Goal: Find specific page/section: Find specific page/section

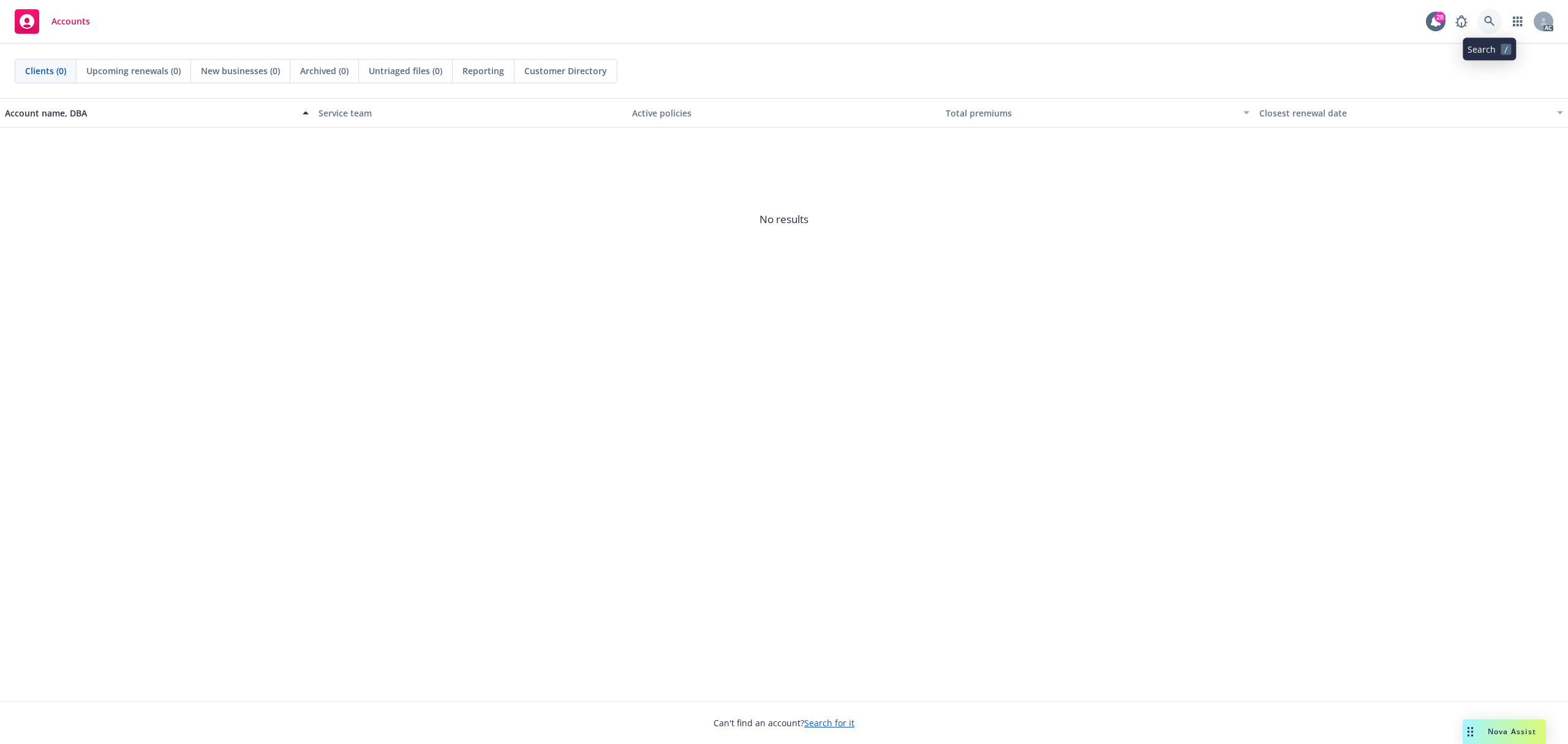
click at [1486, 28] on link at bounding box center [1490, 21] width 24 height 24
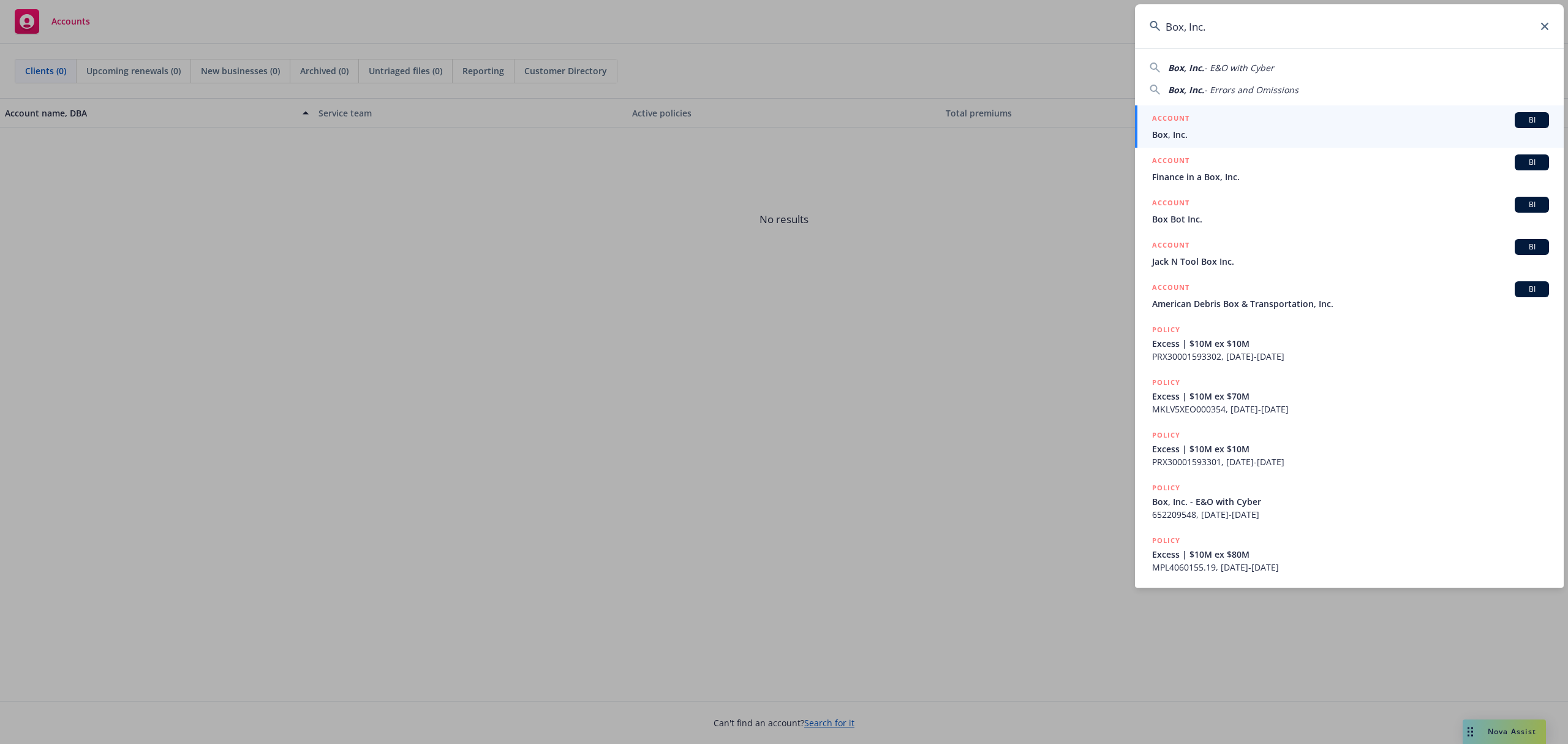
type input "Box, Inc."
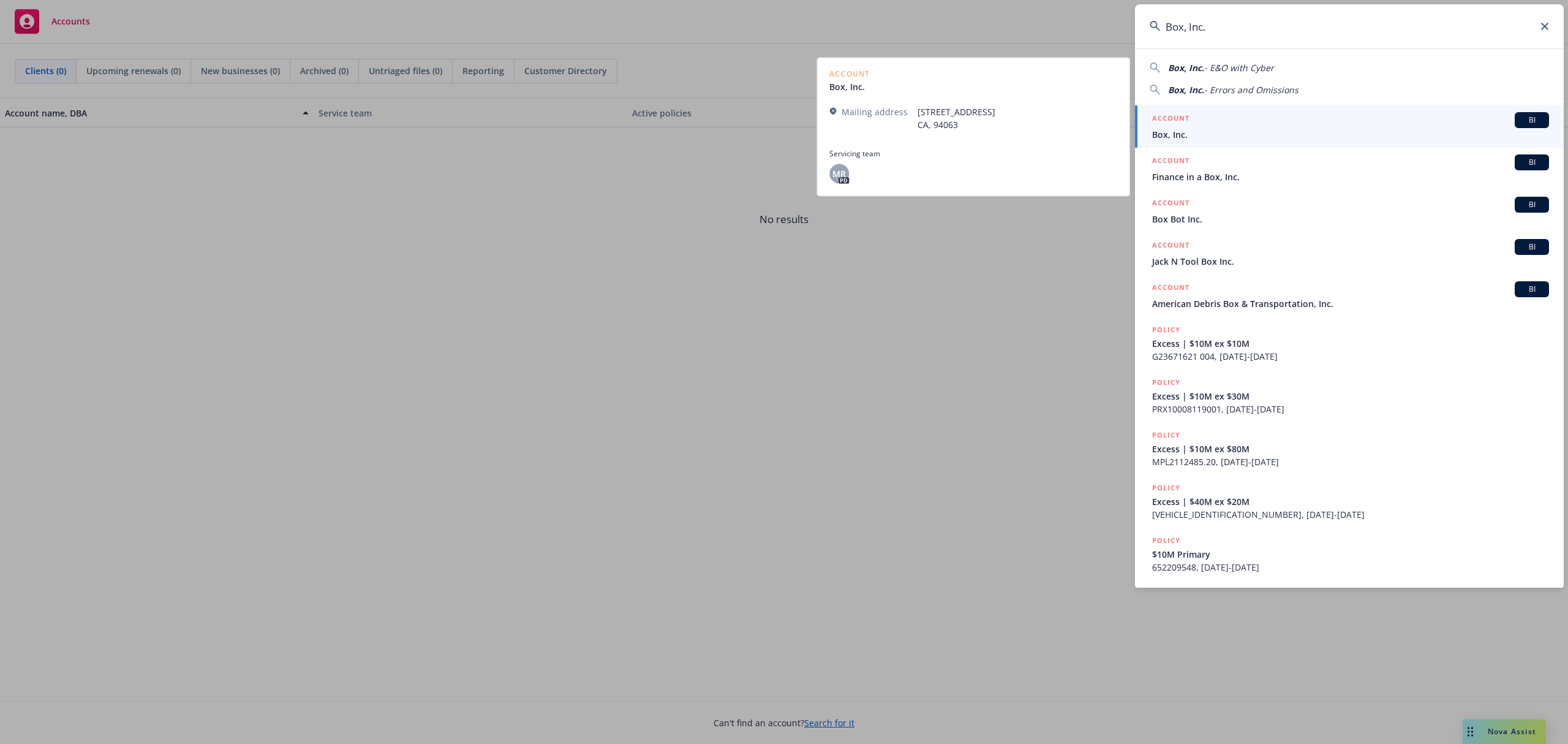
click at [1243, 125] on div "ACCOUNT BI" at bounding box center [1351, 120] width 397 height 16
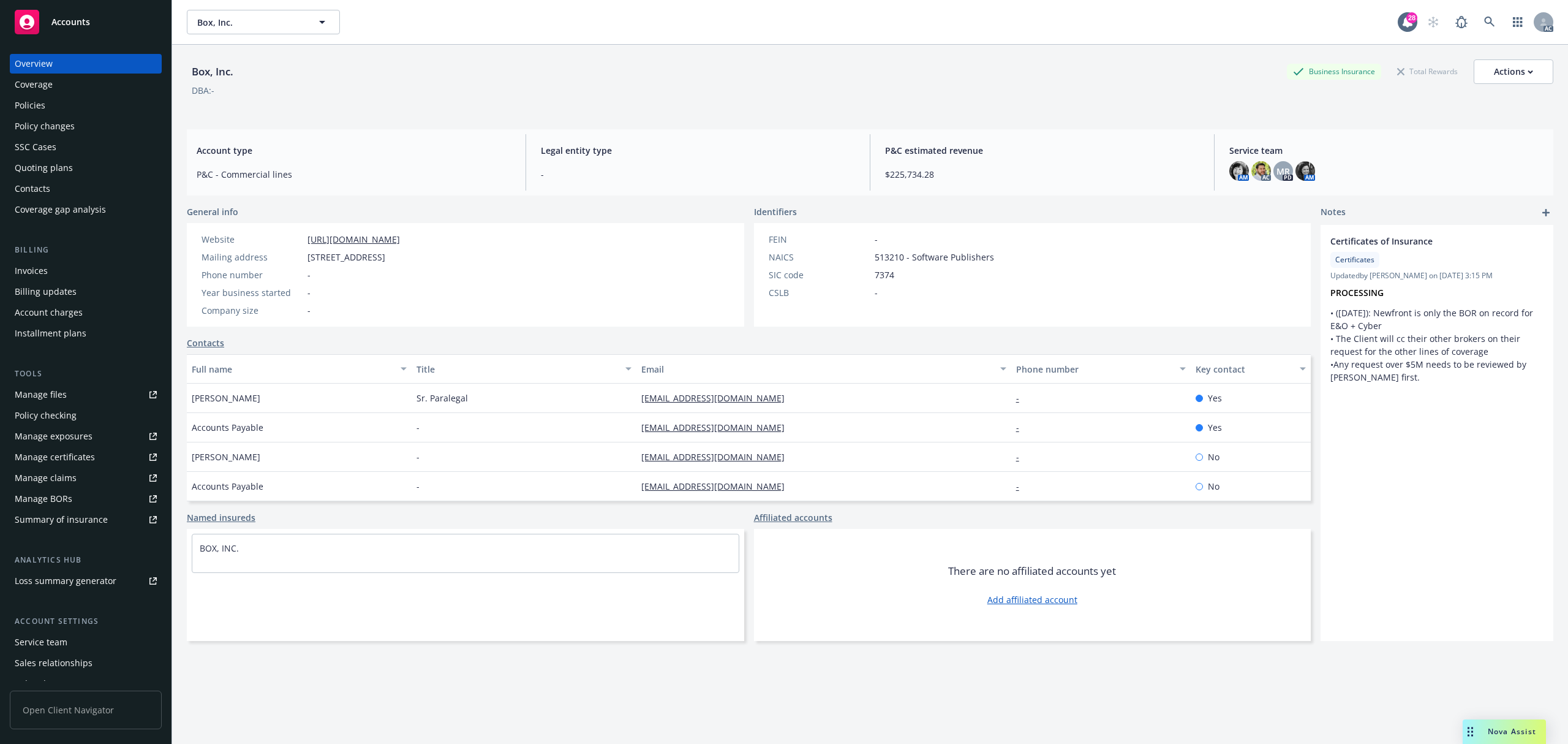
click at [37, 108] on div "Policies" at bounding box center [30, 105] width 31 height 20
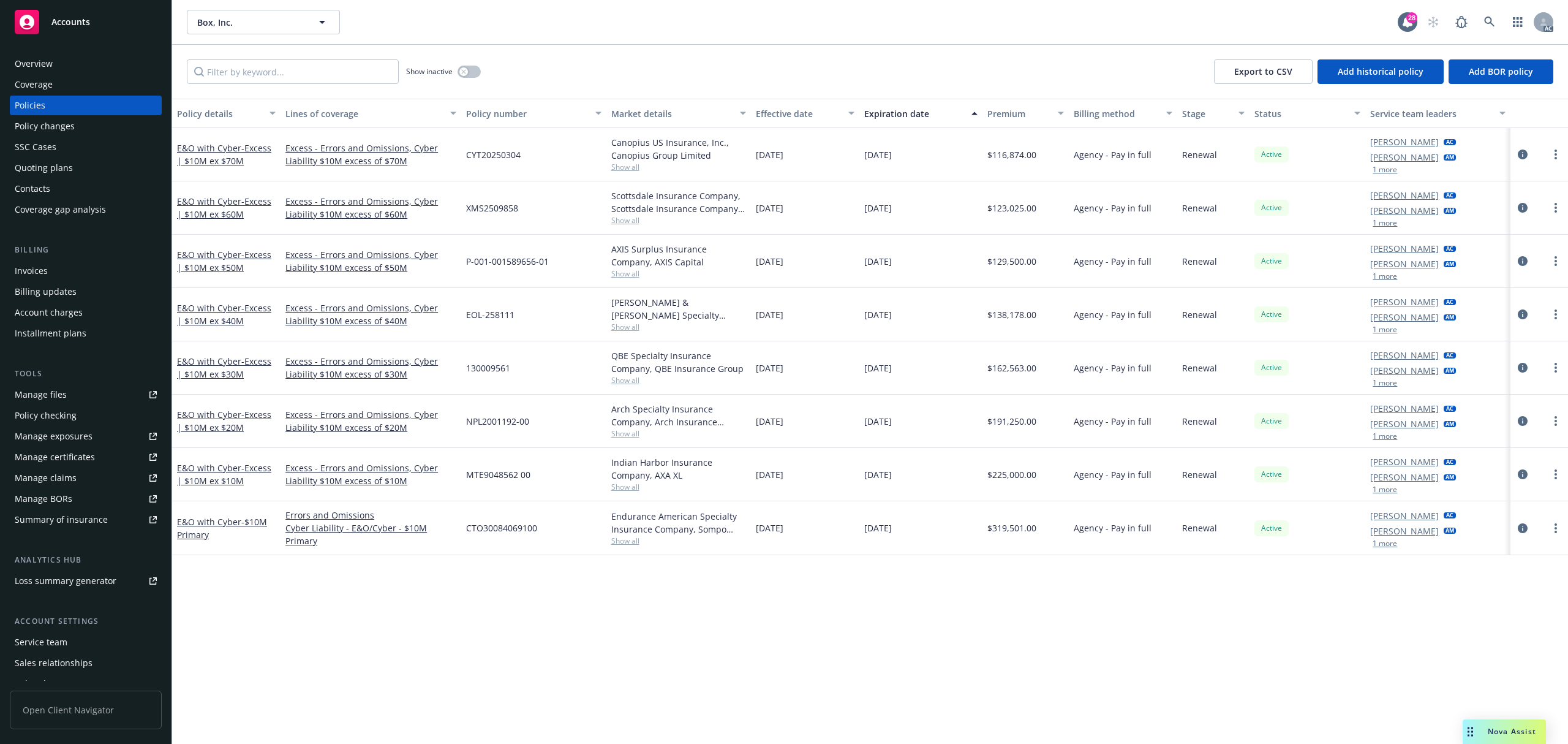
click at [32, 270] on div "Invoices" at bounding box center [31, 270] width 33 height 20
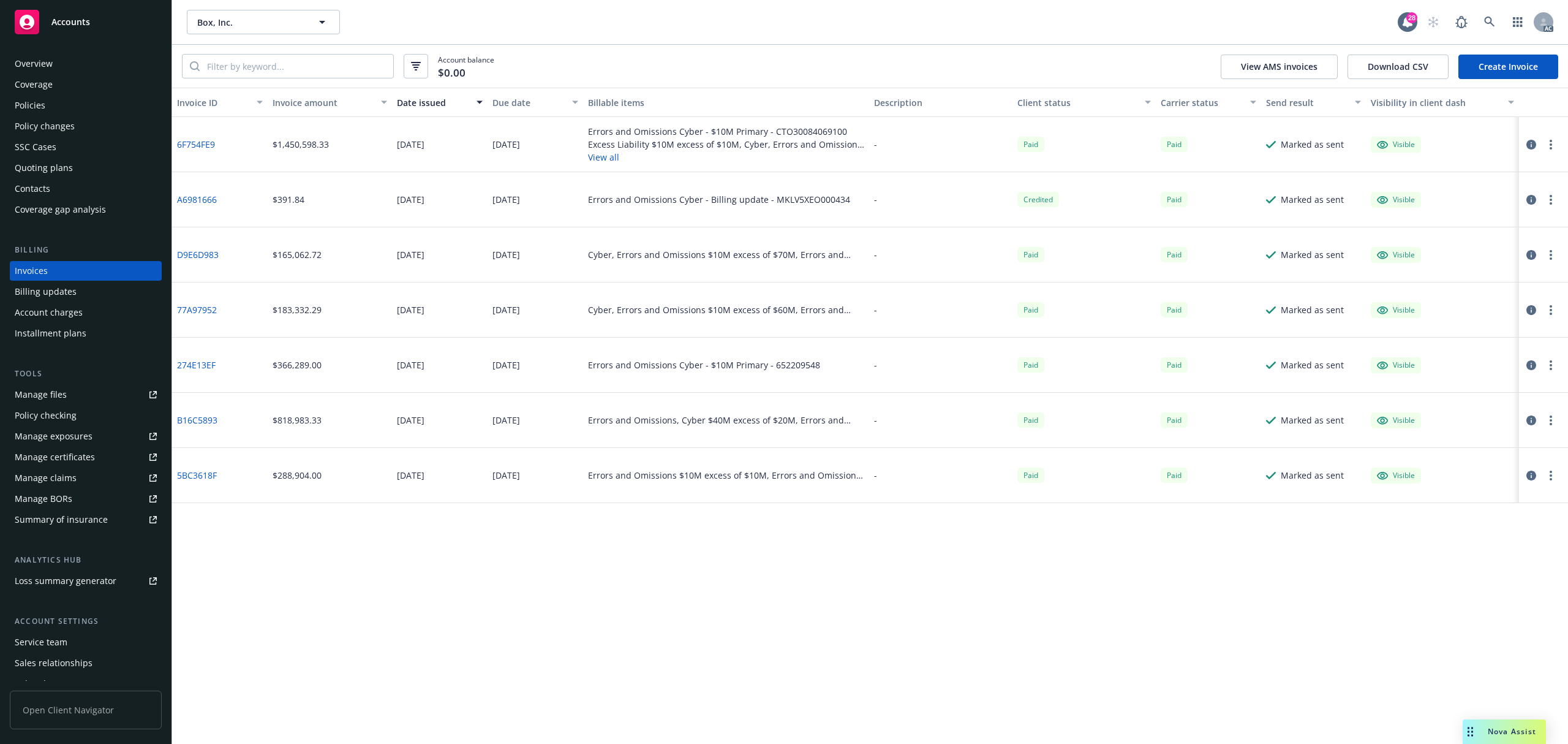
click at [61, 93] on div "Coverage" at bounding box center [85, 84] width 142 height 20
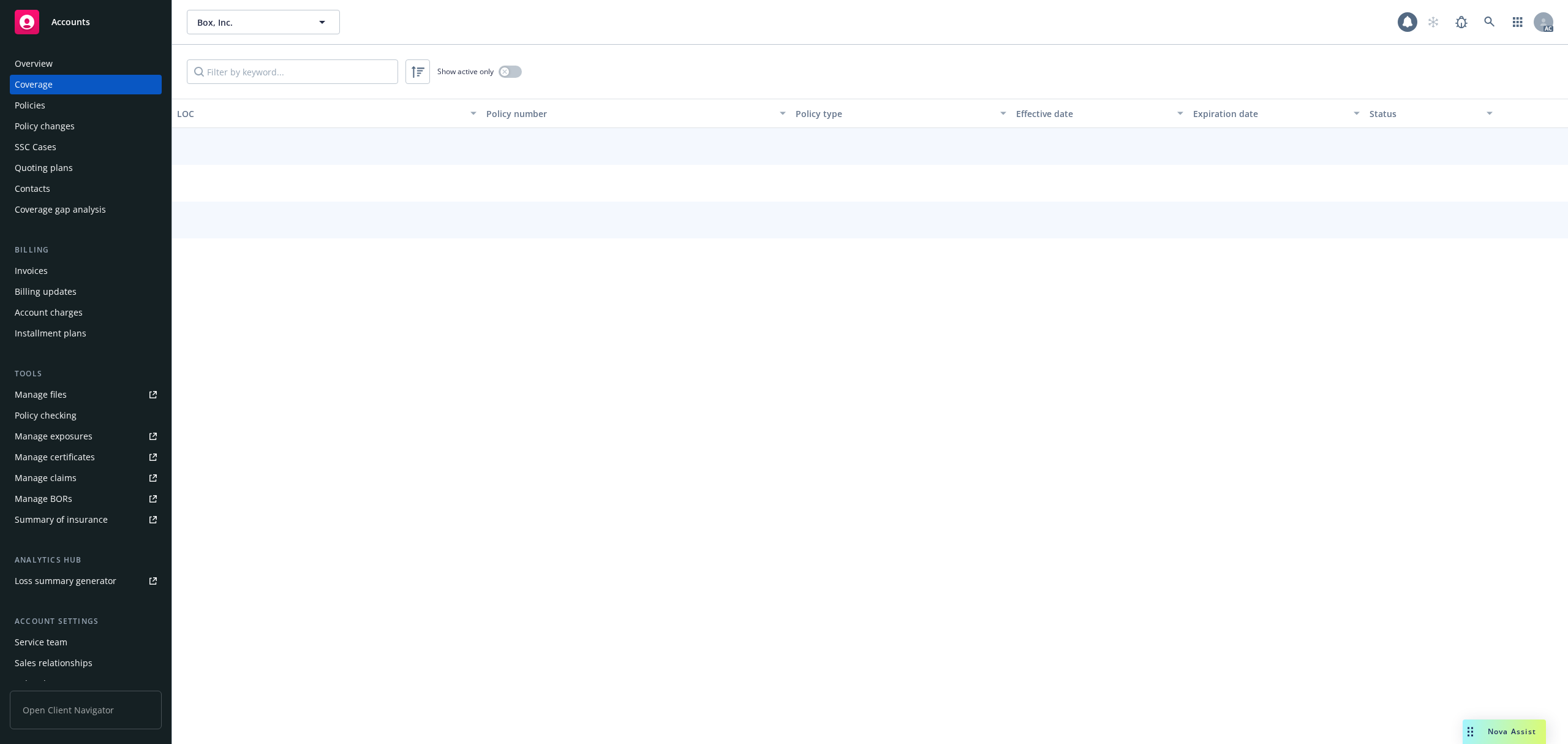
click at [60, 102] on div "Policies" at bounding box center [85, 105] width 142 height 20
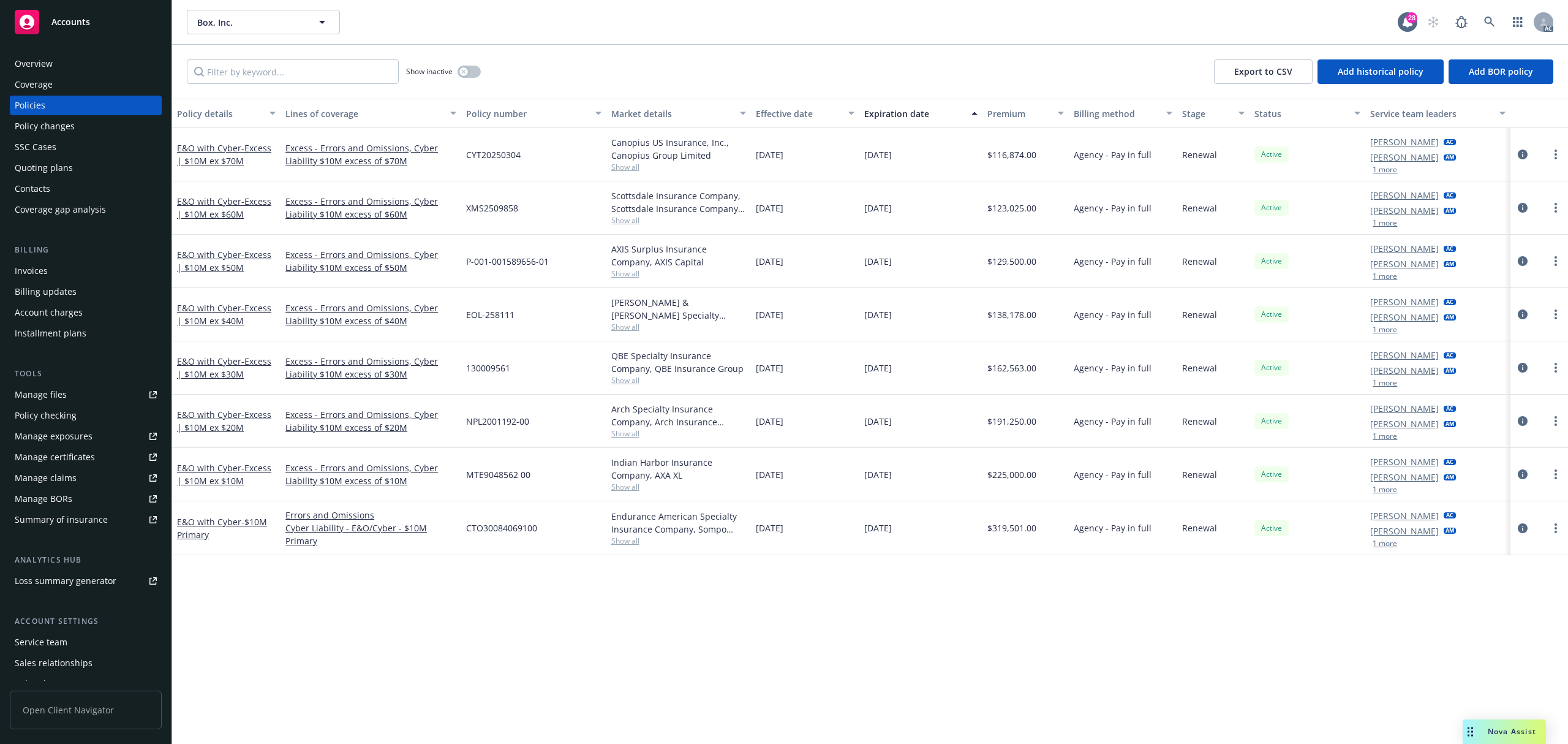
click at [501, 153] on span "CYT20250304" at bounding box center [493, 155] width 55 height 13
copy span "CYT20250304"
click at [491, 155] on span "CYT20250304" at bounding box center [493, 155] width 55 height 13
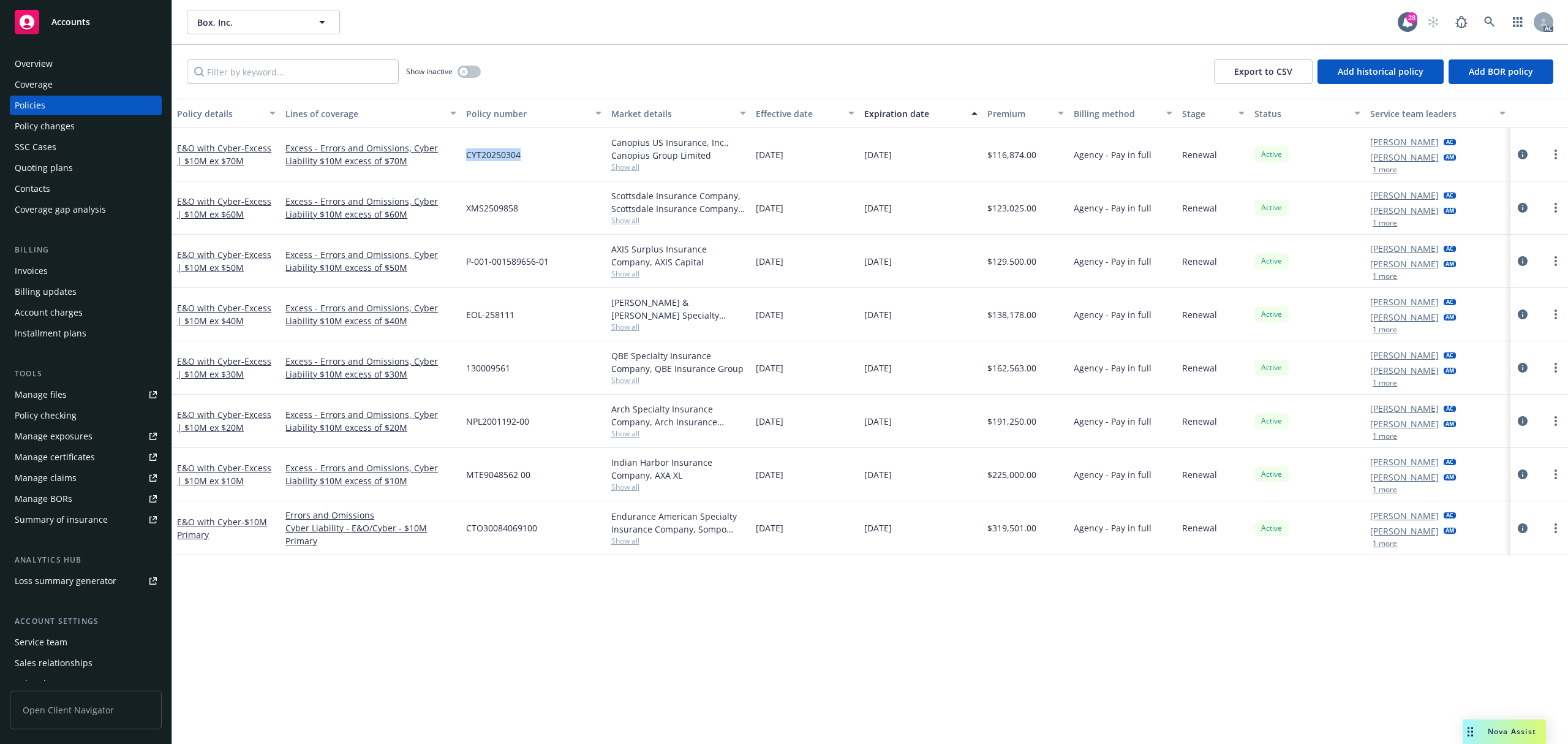
click at [1380, 167] on button "1 more" at bounding box center [1385, 169] width 24 height 7
click at [1493, 20] on icon at bounding box center [1490, 22] width 11 height 11
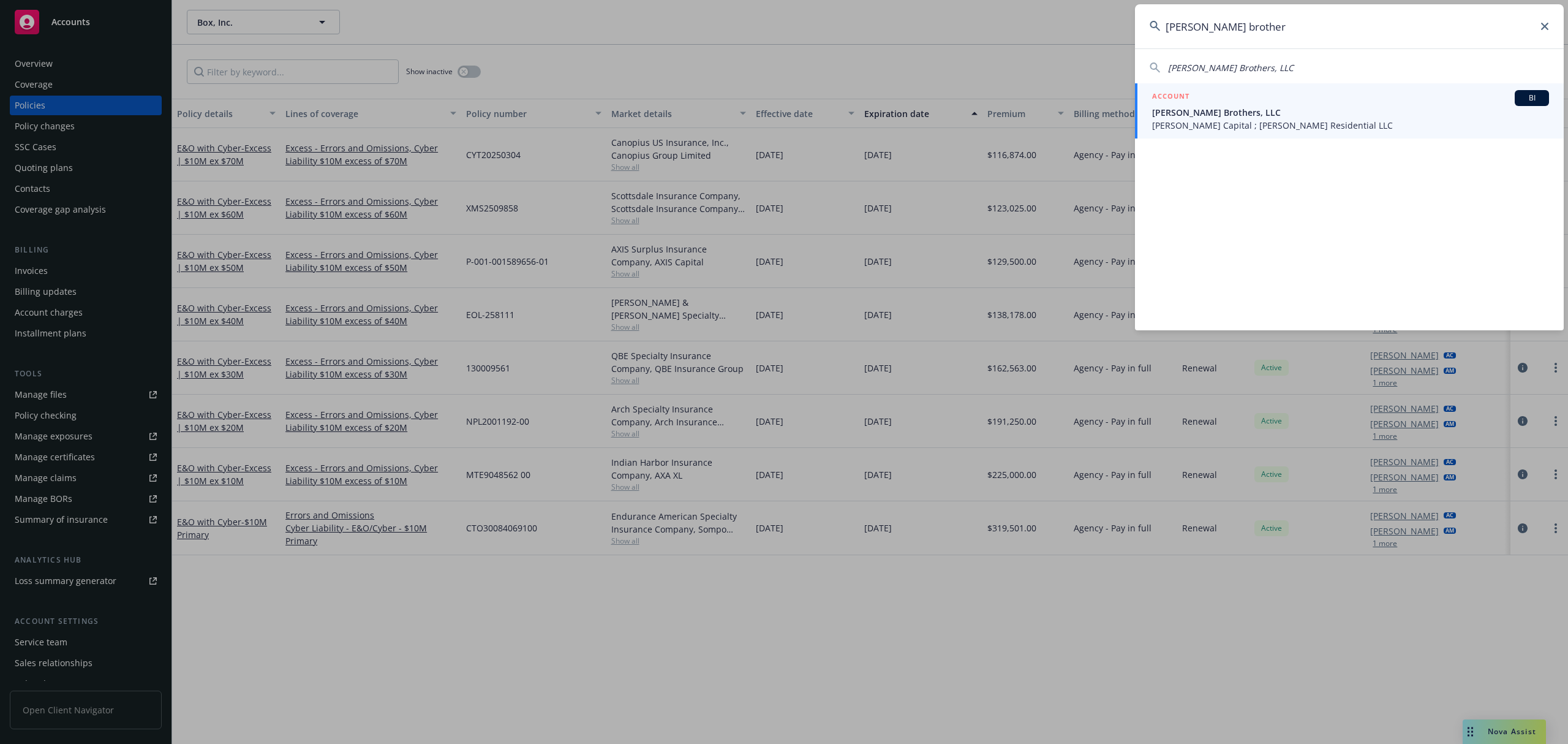
type input "[PERSON_NAME] brother"
click at [1346, 116] on span "[PERSON_NAME] Brothers, LLC" at bounding box center [1351, 112] width 397 height 13
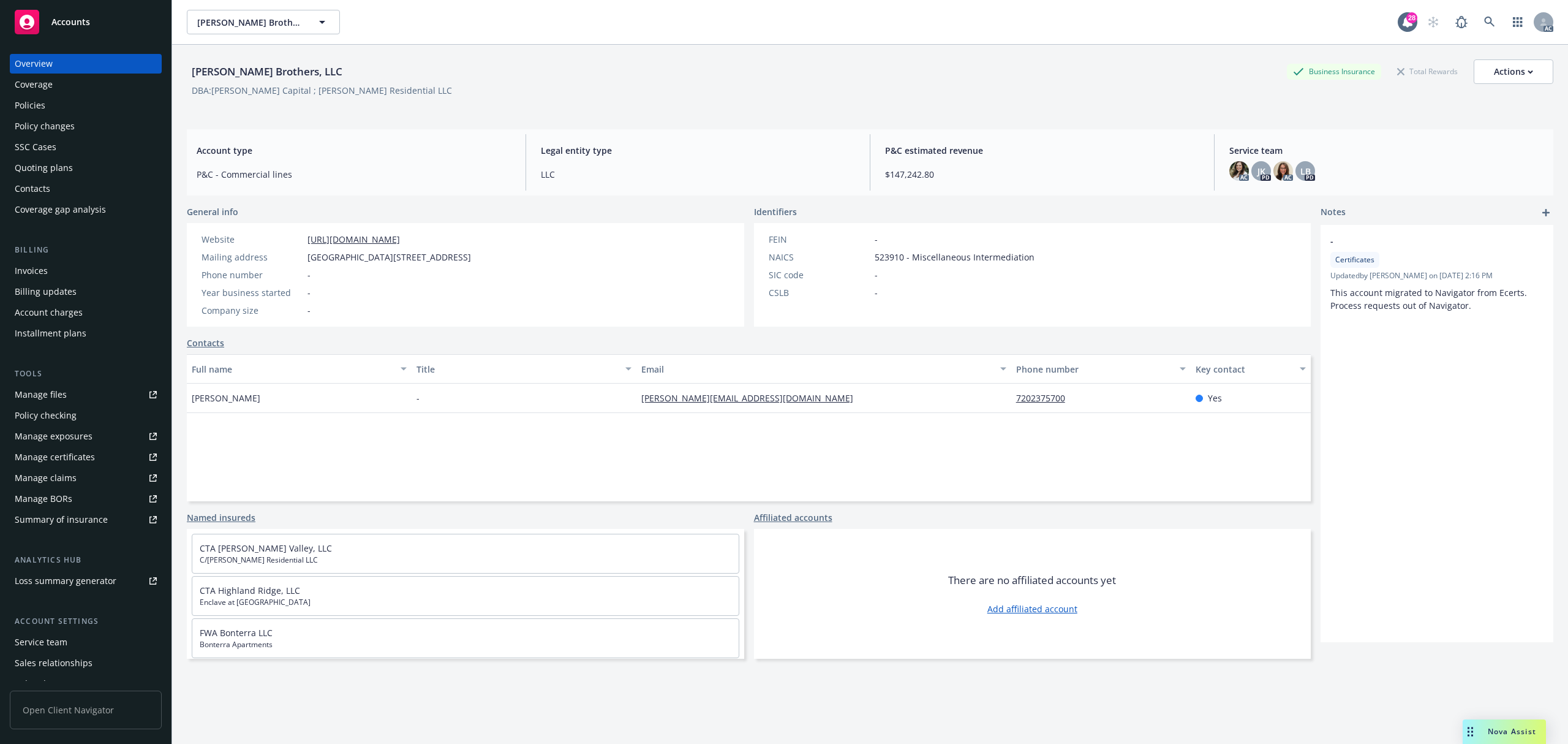
click at [40, 108] on div "Policies" at bounding box center [30, 105] width 31 height 20
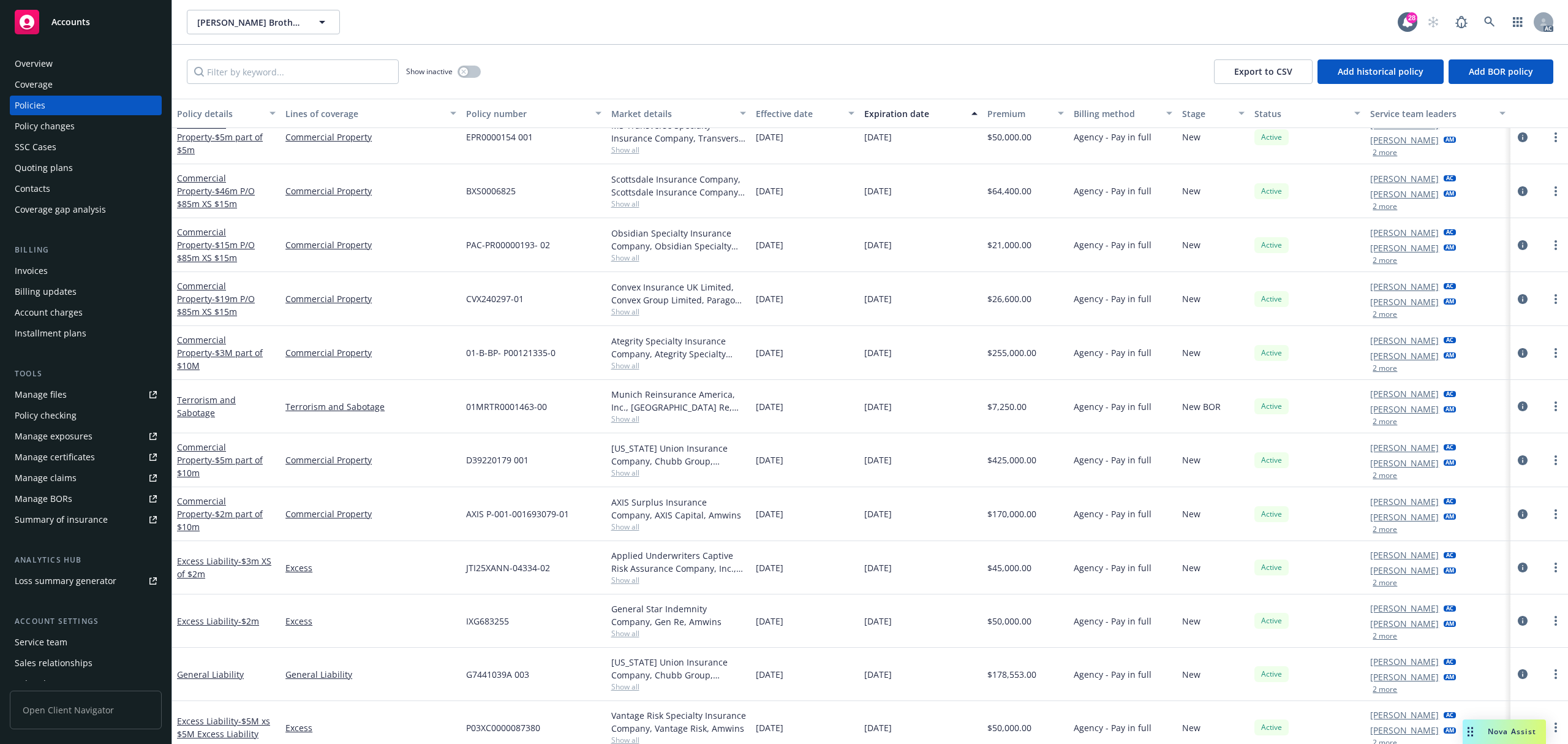
scroll to position [82, 0]
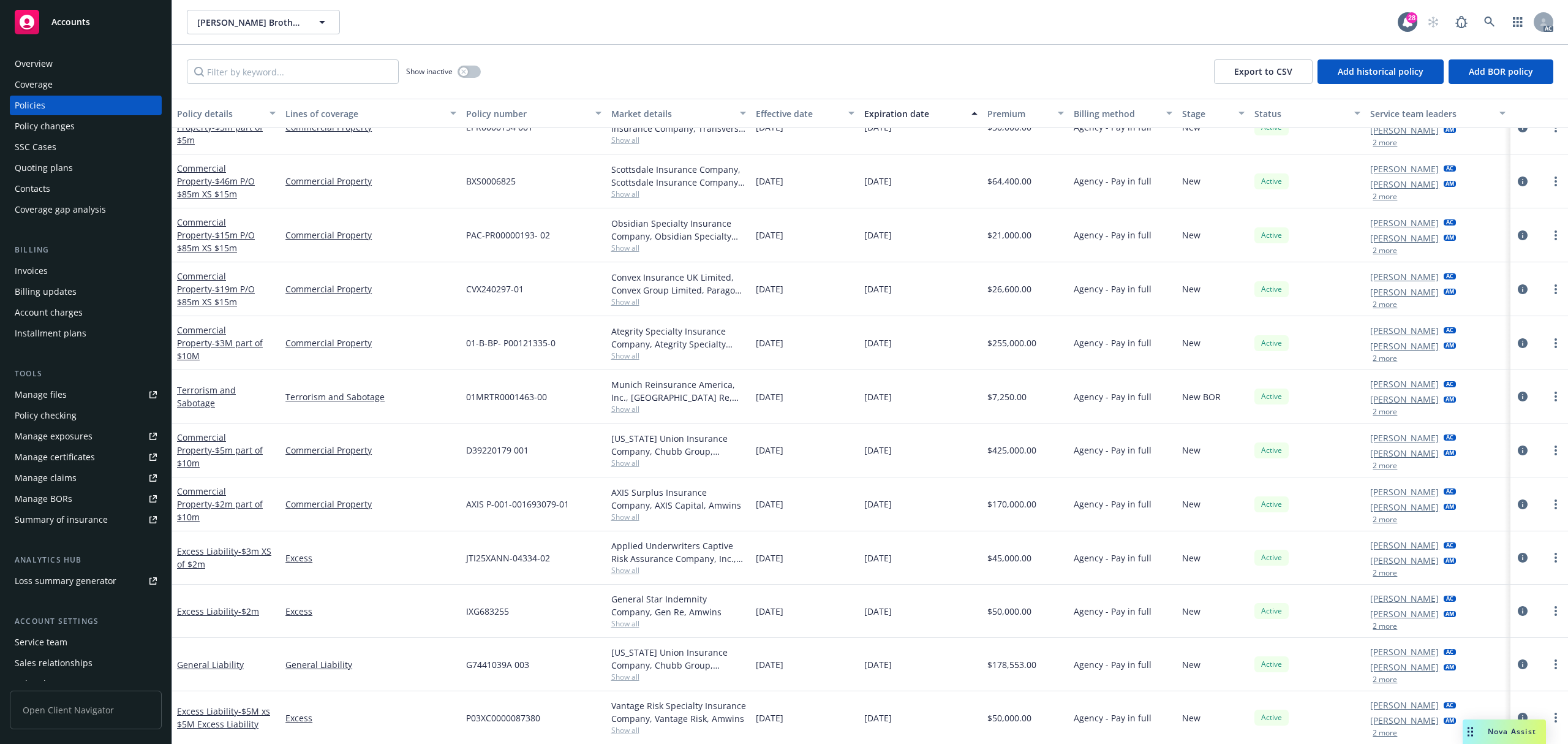
drag, startPoint x: 1389, startPoint y: 466, endPoint x: 1373, endPoint y: 464, distance: 16.1
click at [1389, 464] on div "2 more" at bounding box center [1413, 465] width 86 height 7
click at [1373, 463] on button "2 more" at bounding box center [1385, 465] width 24 height 7
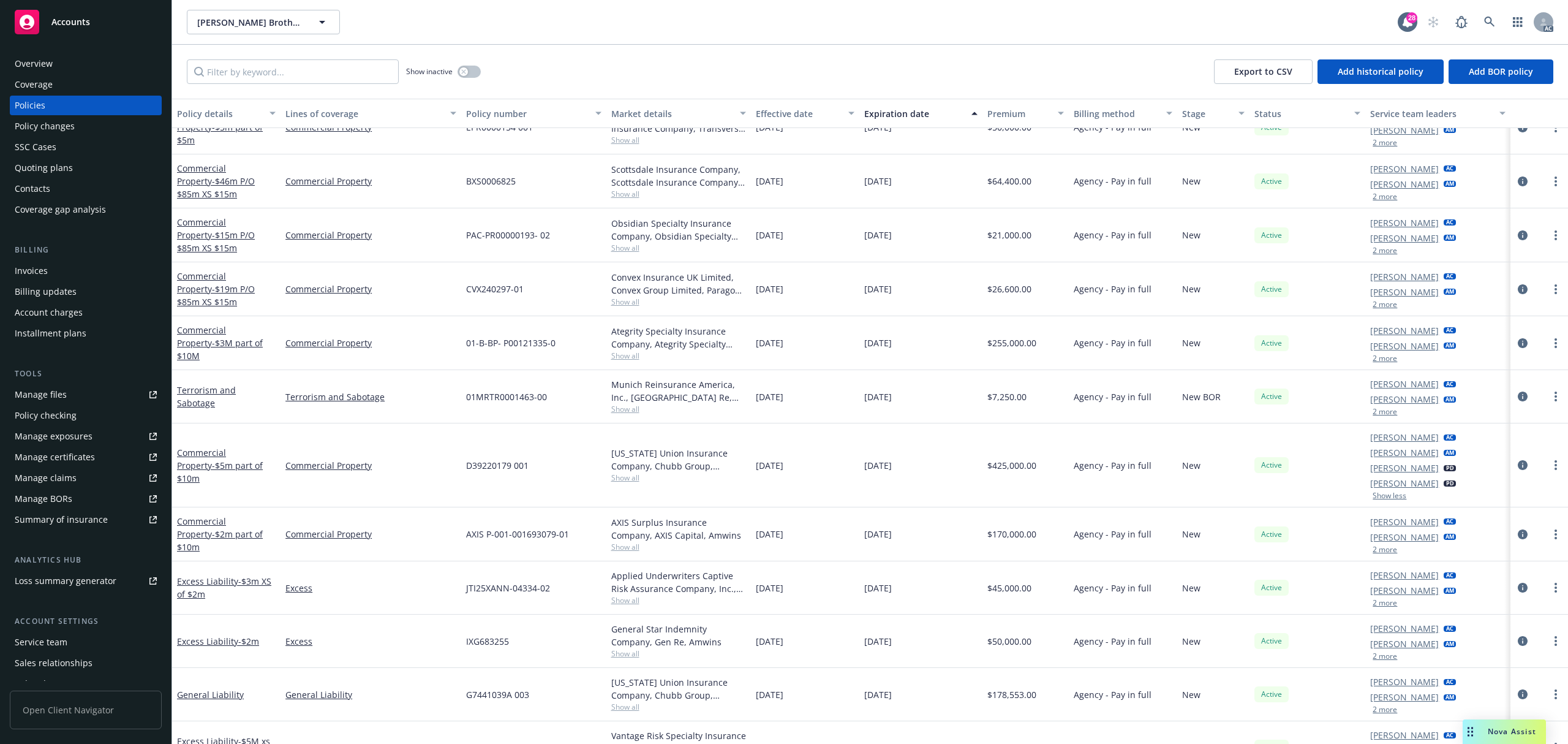
scroll to position [108, 0]
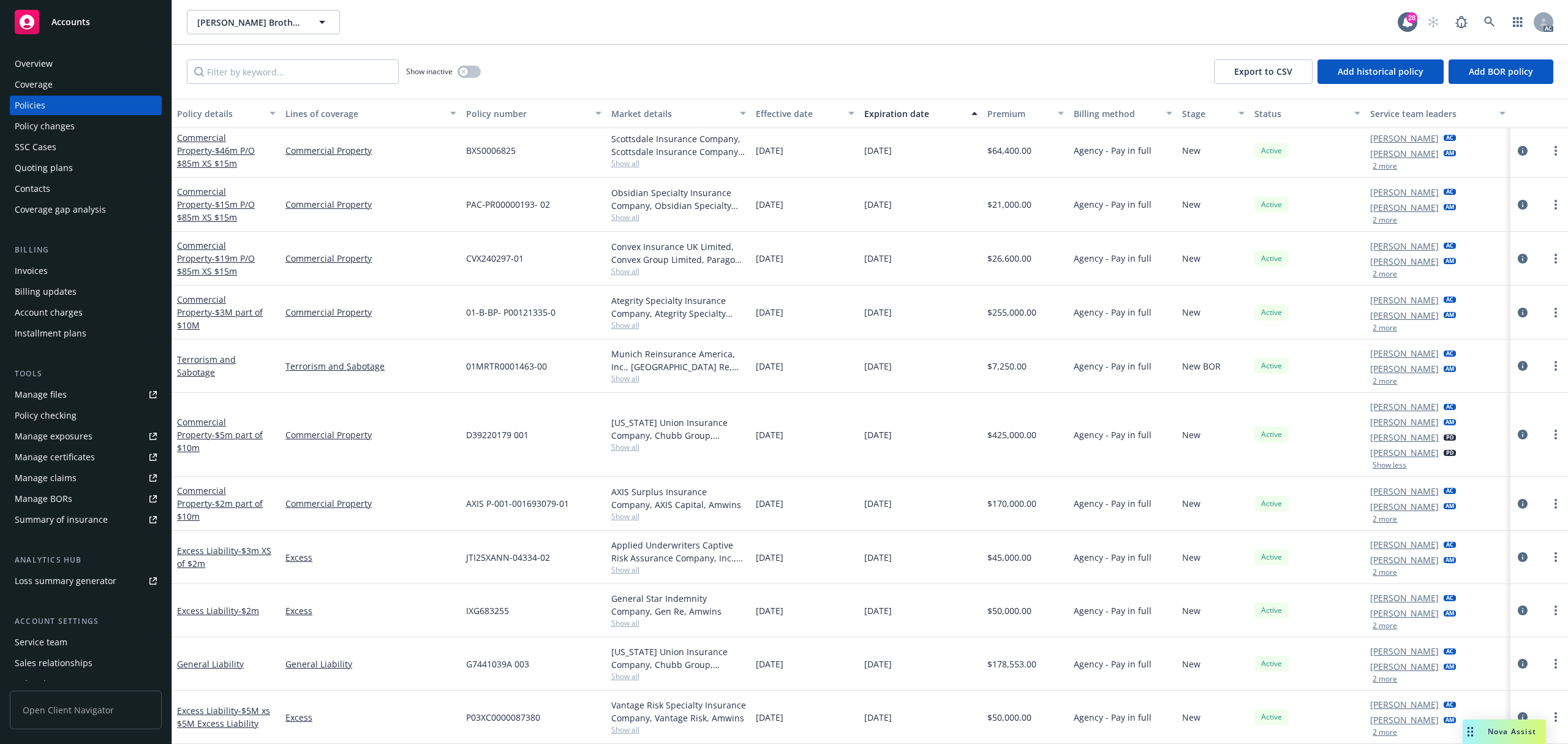
click at [1375, 679] on button "2 more" at bounding box center [1385, 678] width 24 height 7
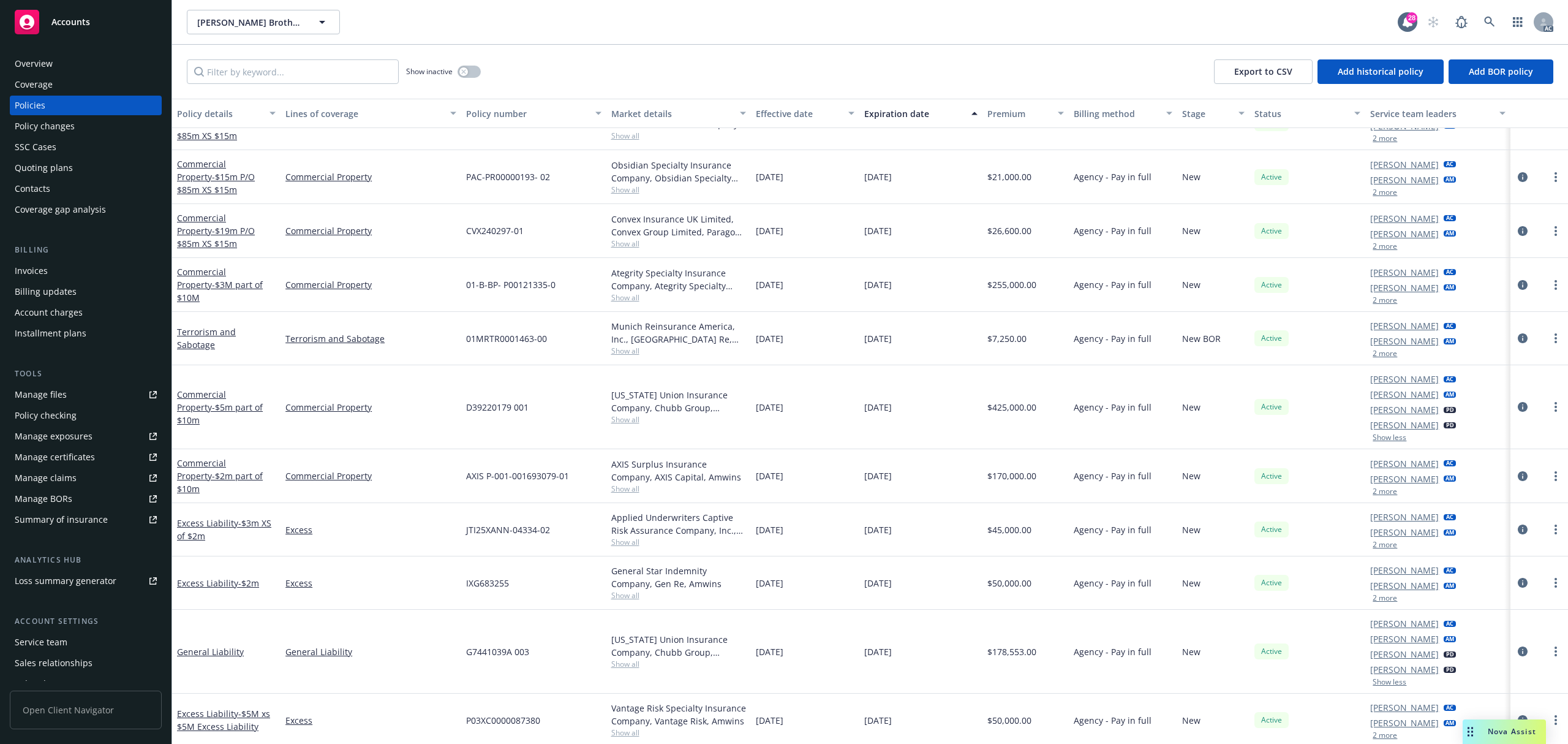
scroll to position [138, 0]
click at [1481, 20] on link at bounding box center [1490, 22] width 24 height 24
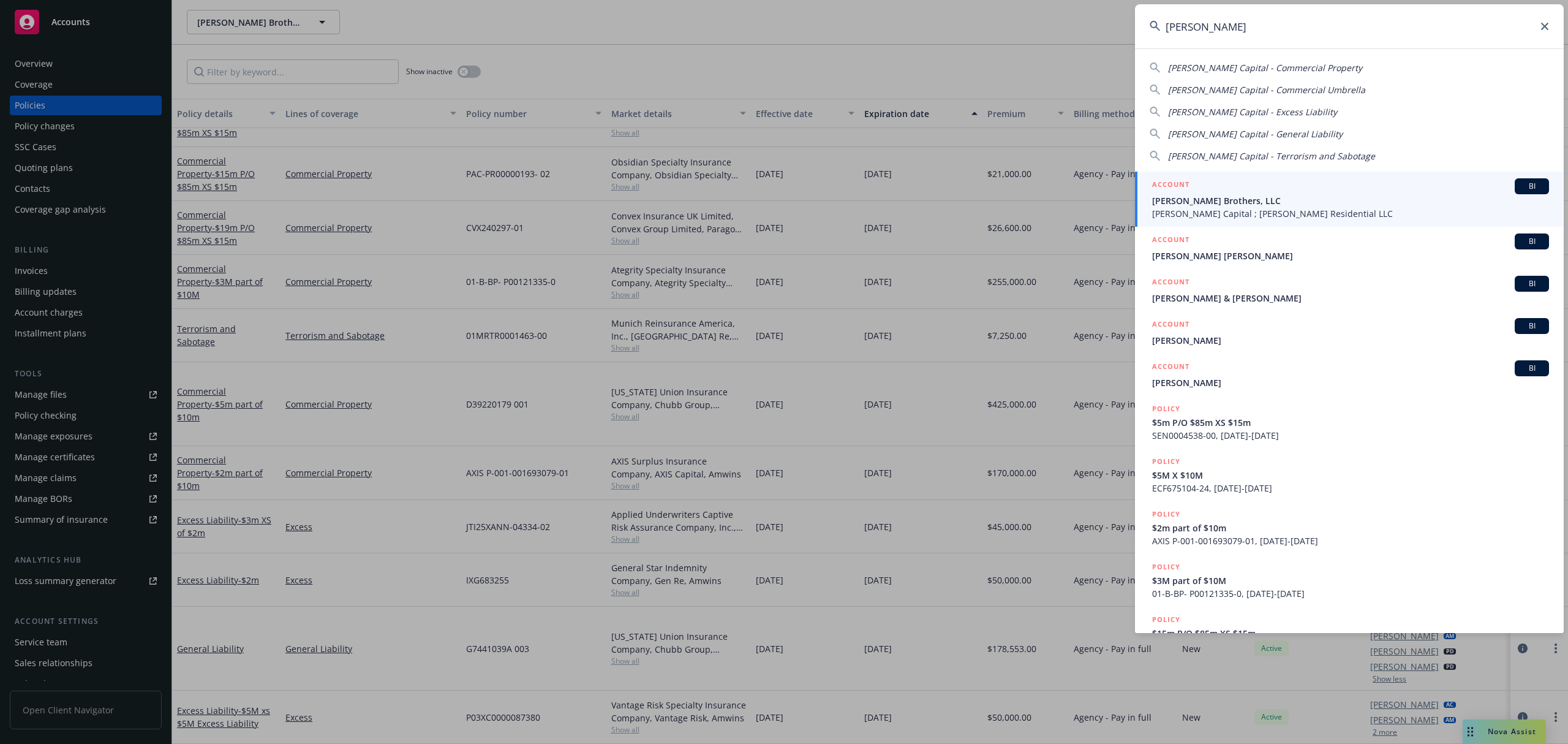
drag, startPoint x: 1280, startPoint y: 37, endPoint x: 1087, endPoint y: 40, distance: 193.0
click at [1087, 40] on div "[PERSON_NAME] [PERSON_NAME] Capital - Commercial Property [PERSON_NAME] Capital…" at bounding box center [784, 372] width 1568 height 744
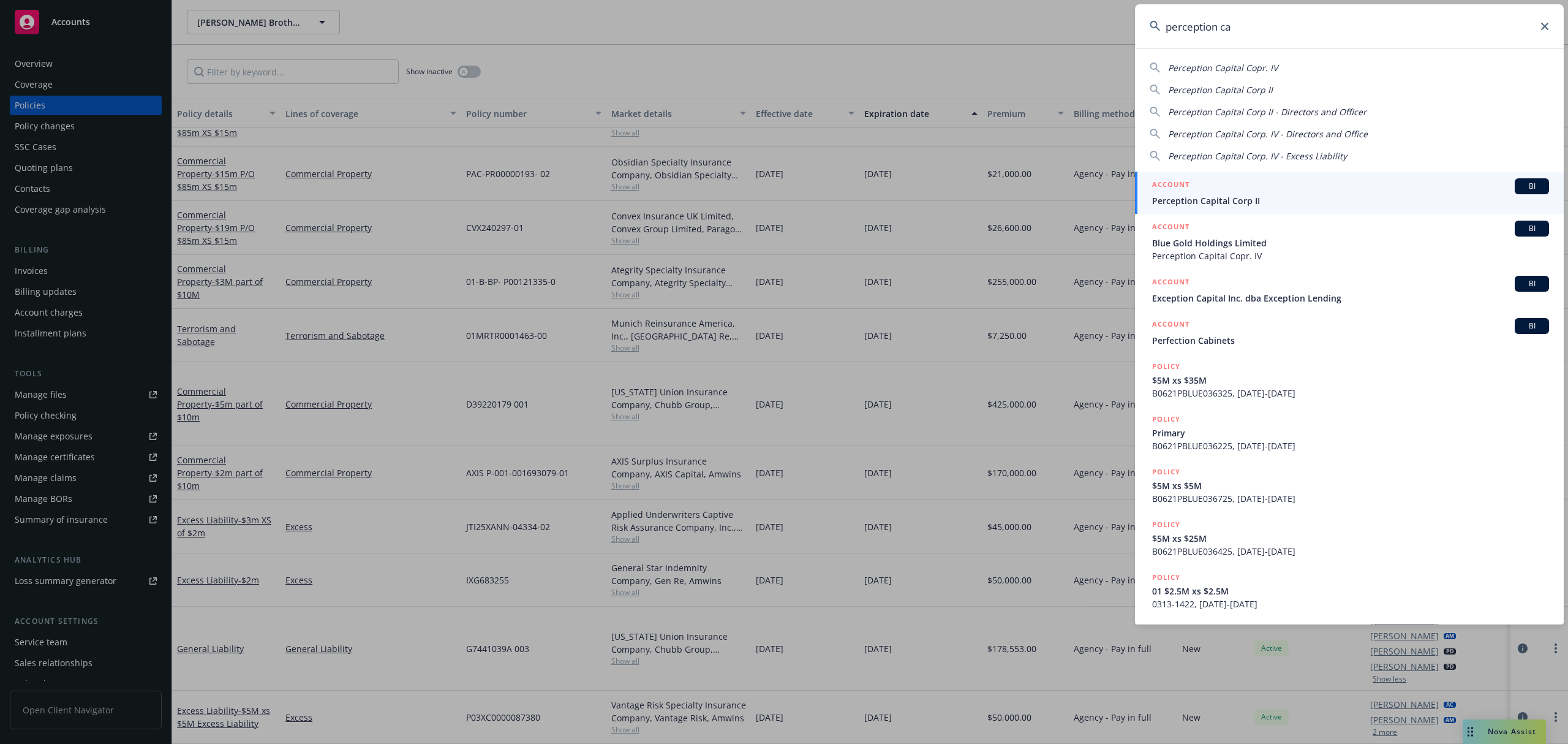
click at [1360, 34] on input "perception ca" at bounding box center [1350, 26] width 429 height 44
click at [1360, 33] on input "perception ca" at bounding box center [1350, 26] width 429 height 44
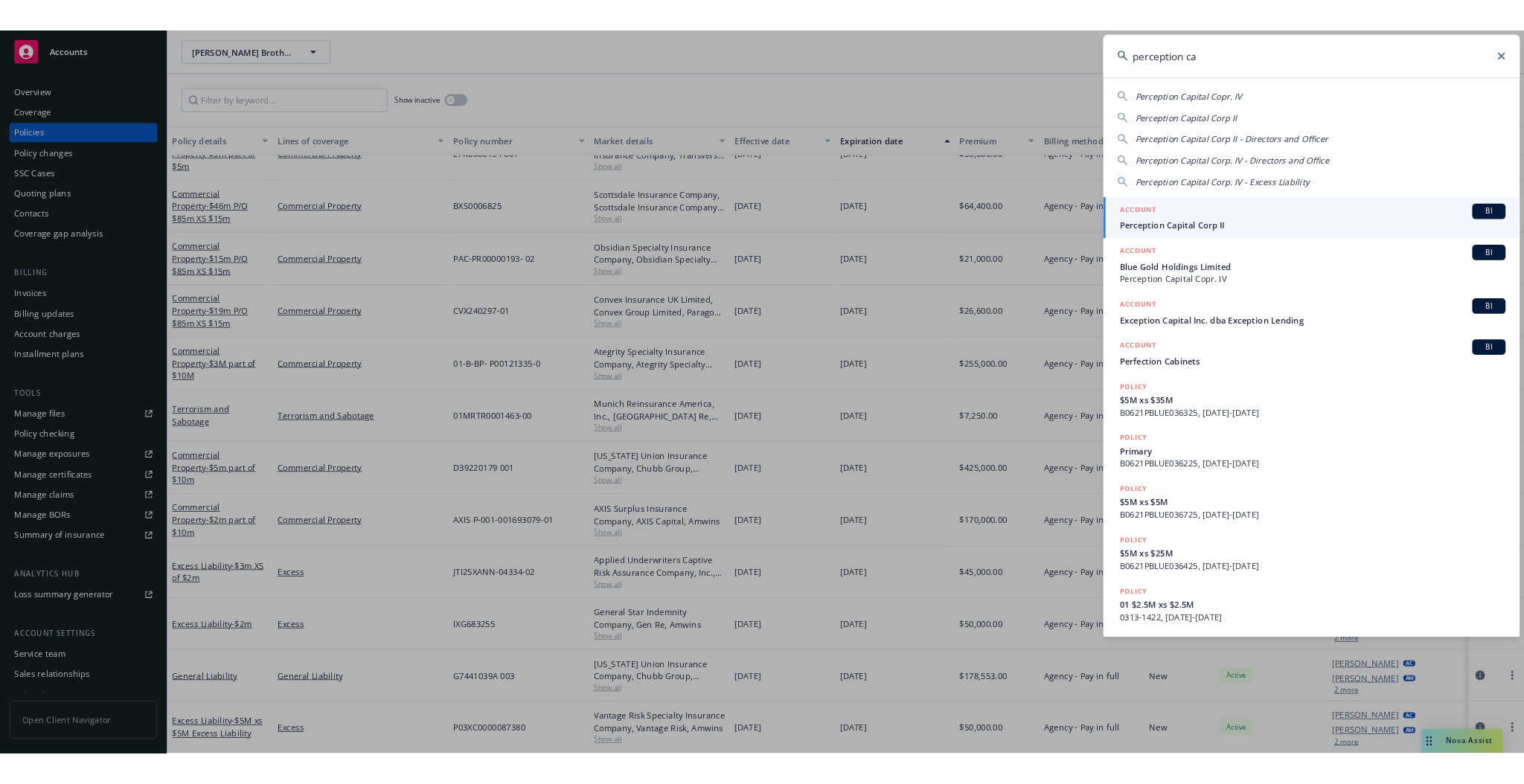
scroll to position [93, 0]
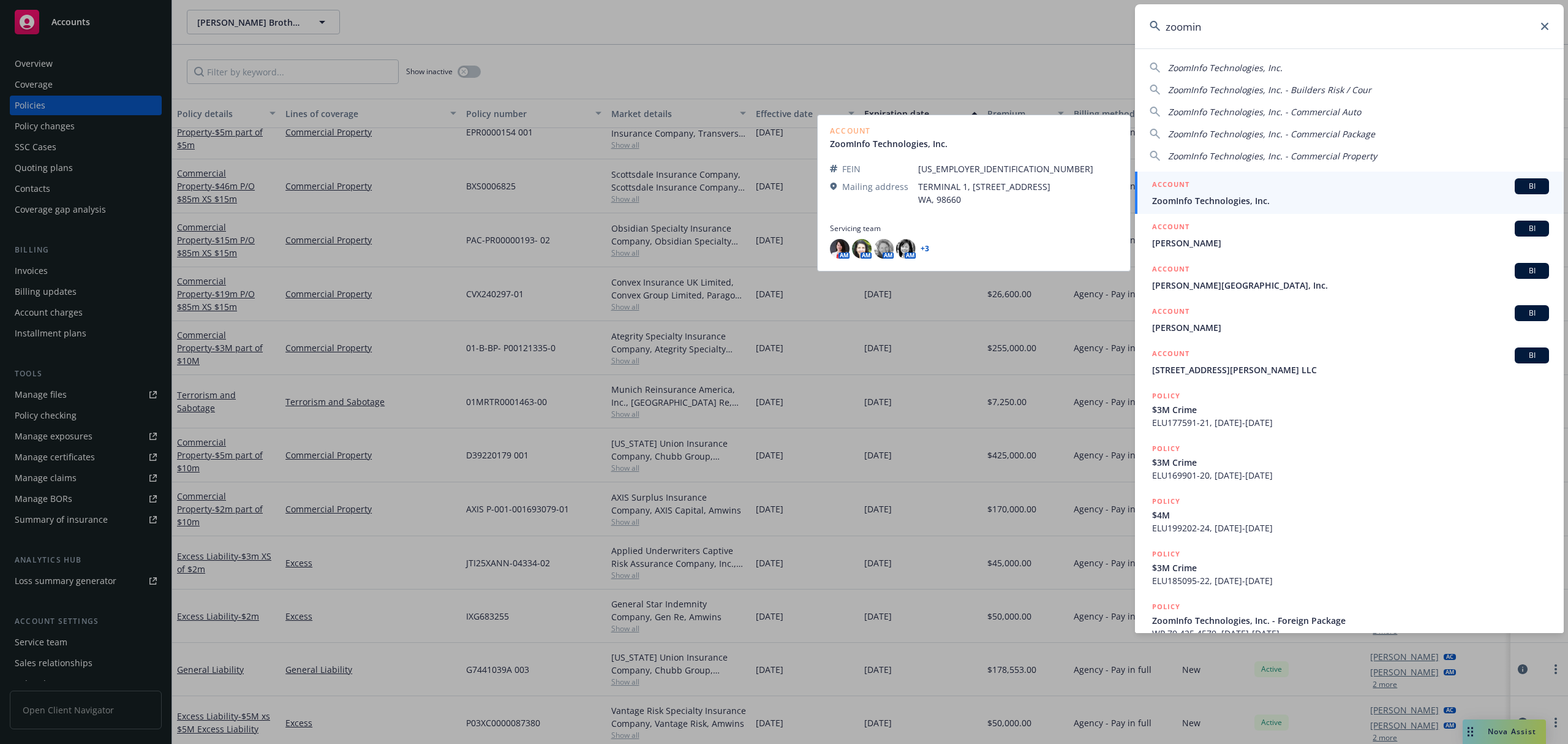
type input "zoomin"
click at [1295, 192] on div "ACCOUNT BI" at bounding box center [1351, 186] width 397 height 16
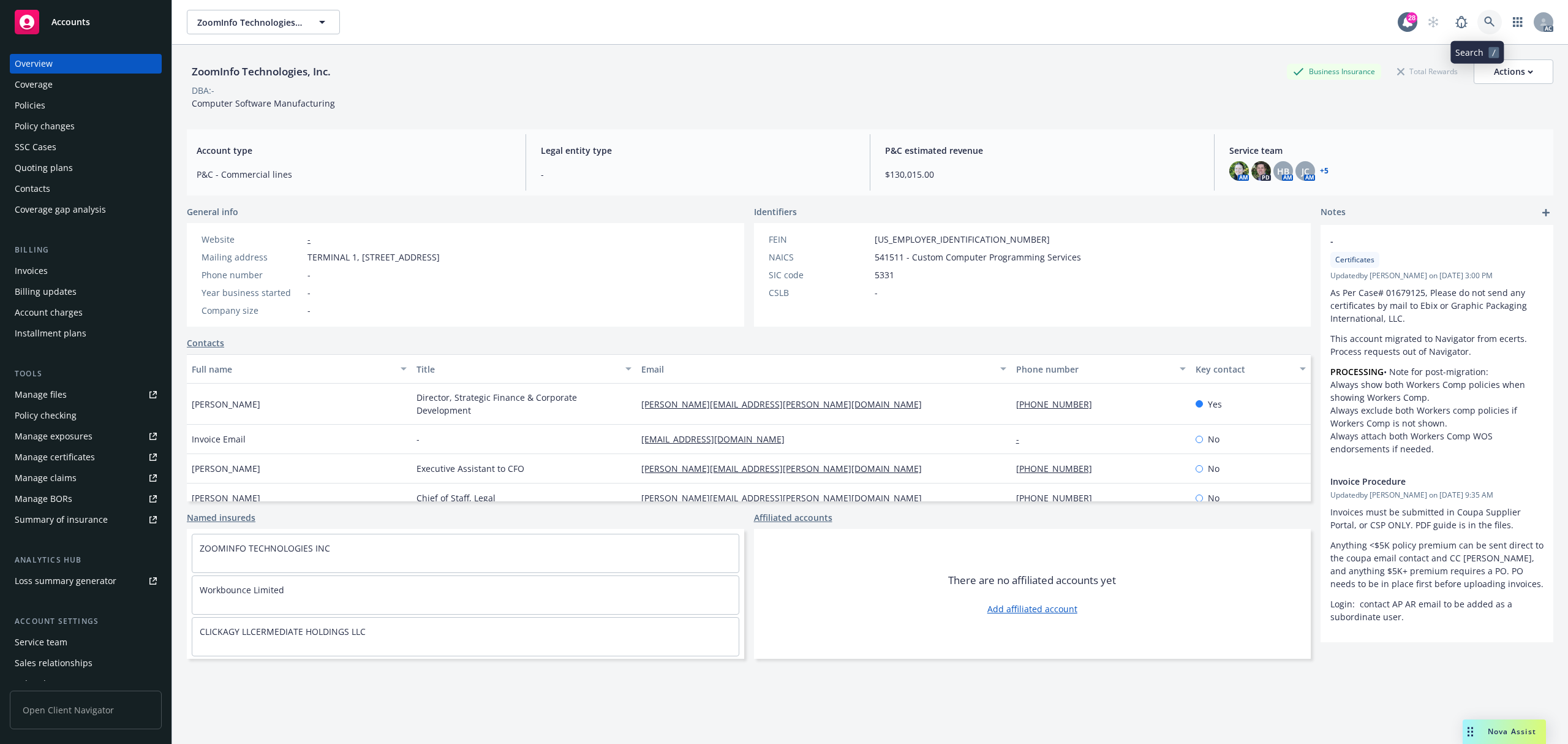
click at [1484, 21] on icon at bounding box center [1490, 22] width 11 height 11
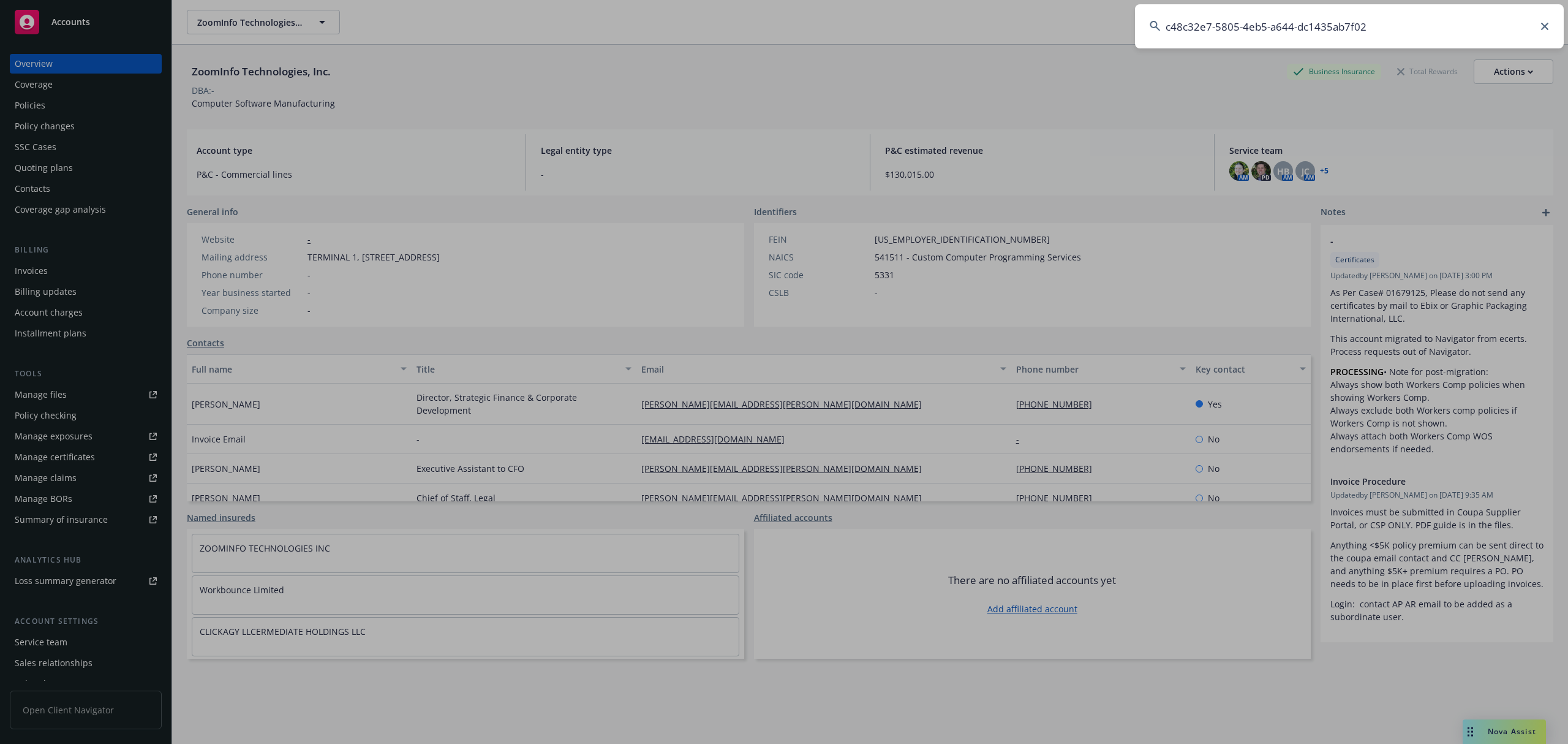
click at [1353, 25] on input "c48c32e7-5805-4eb5-a644-dc1435ab7f02" at bounding box center [1350, 26] width 429 height 44
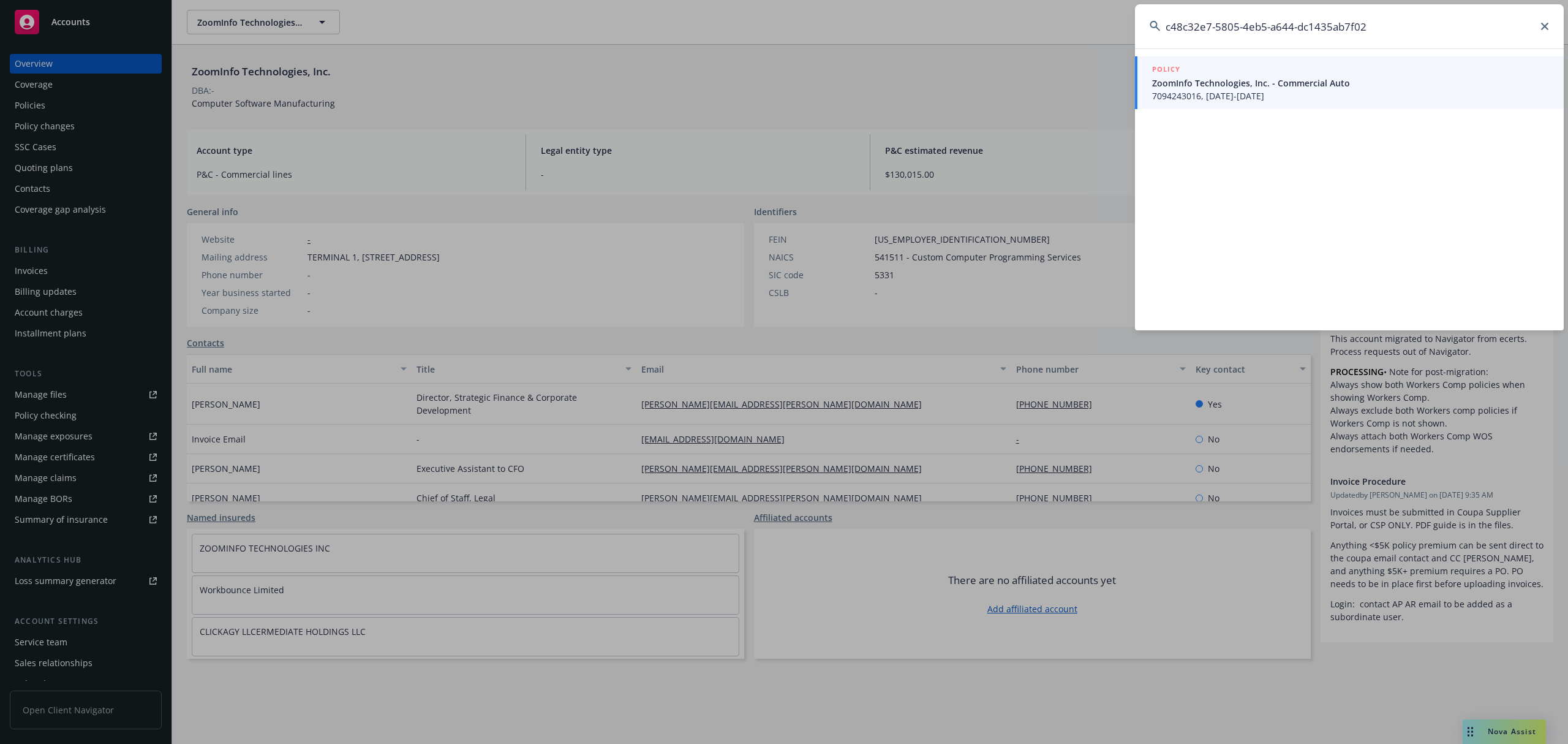
type input "c48c32e7-5805-4eb5-a644-dc1435ab7f02"
click at [1321, 82] on span "ZoomInfo Technologies, Inc. - Commercial Auto" at bounding box center [1351, 83] width 397 height 13
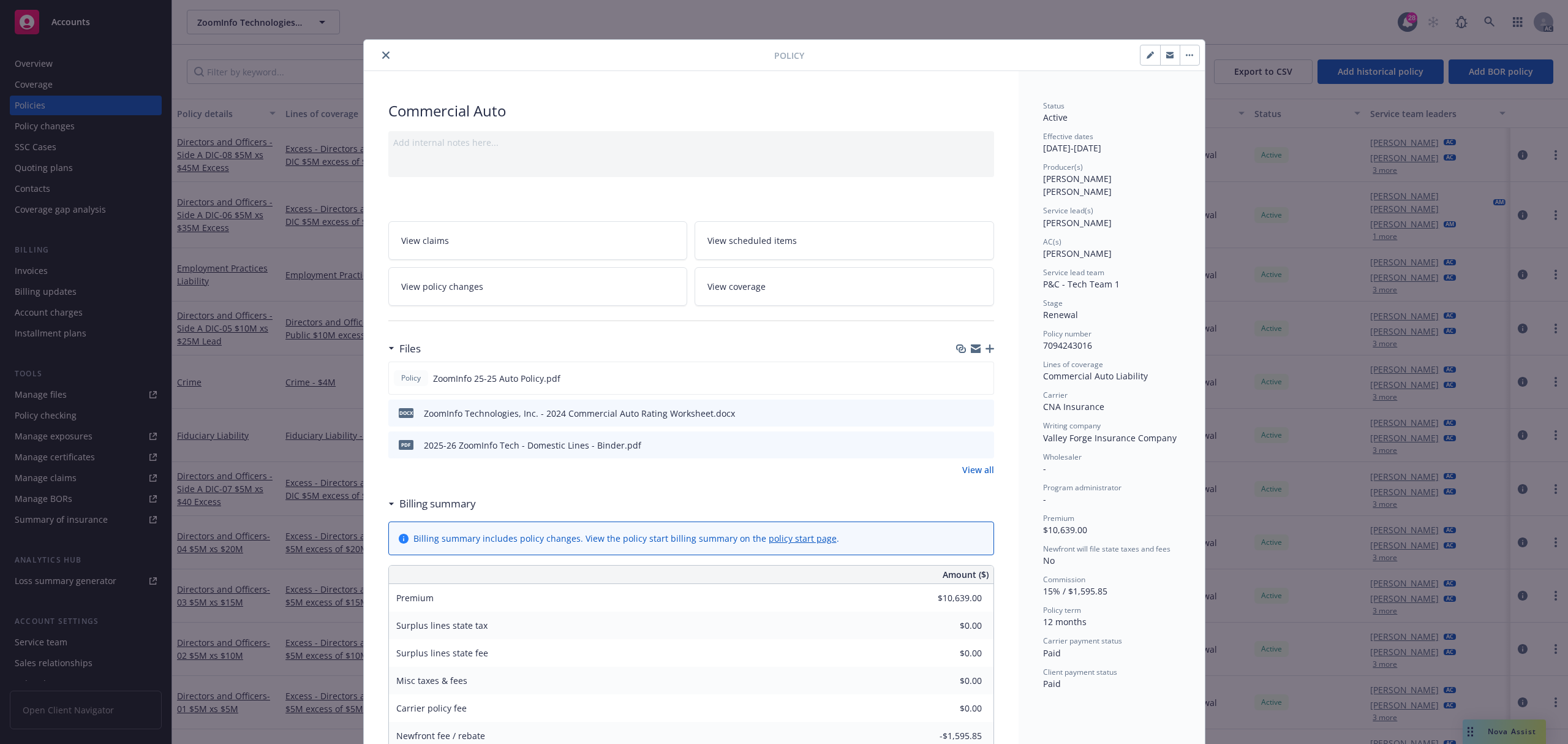
click at [382, 55] on icon "close" at bounding box center [385, 55] width 7 height 7
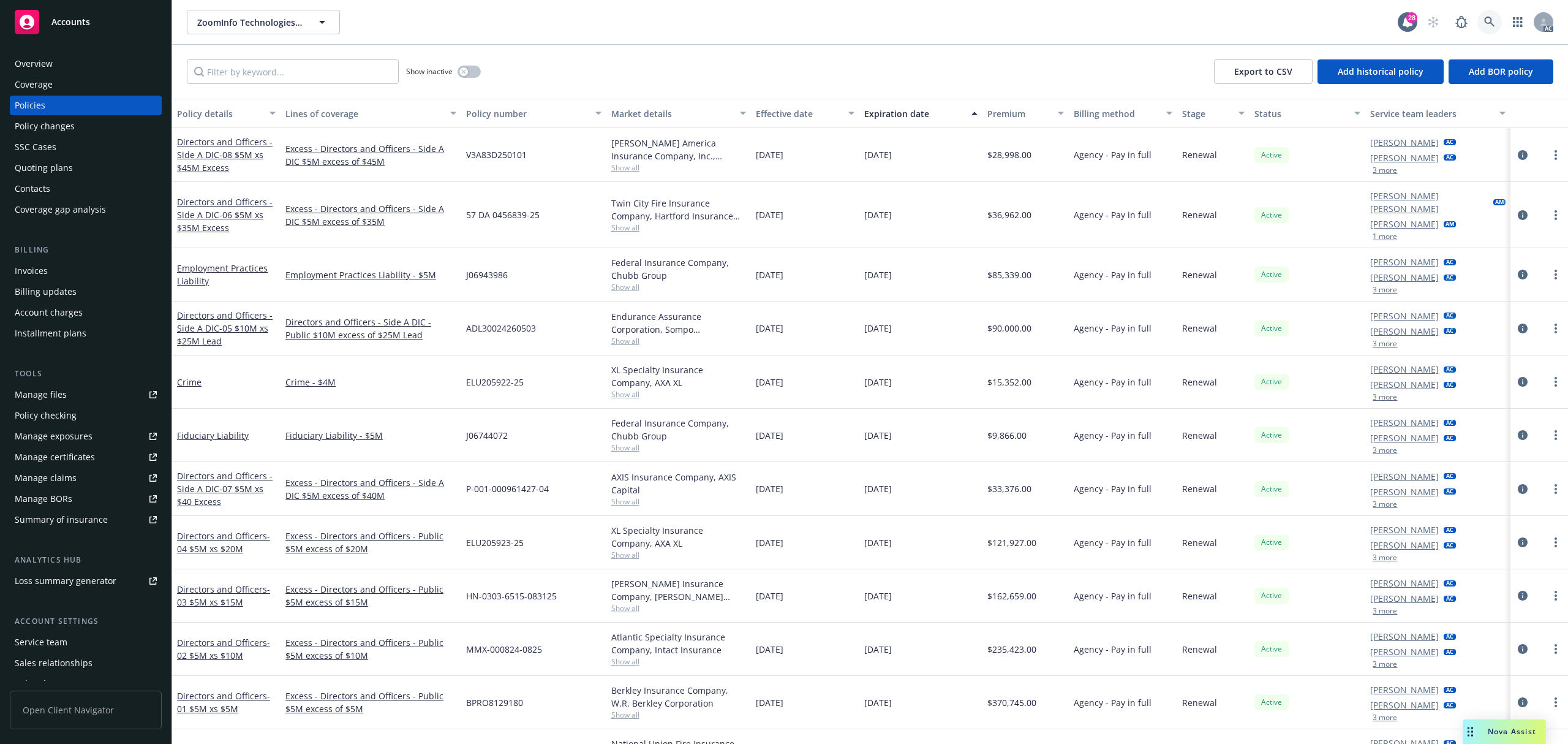
click at [1495, 17] on icon at bounding box center [1490, 22] width 11 height 11
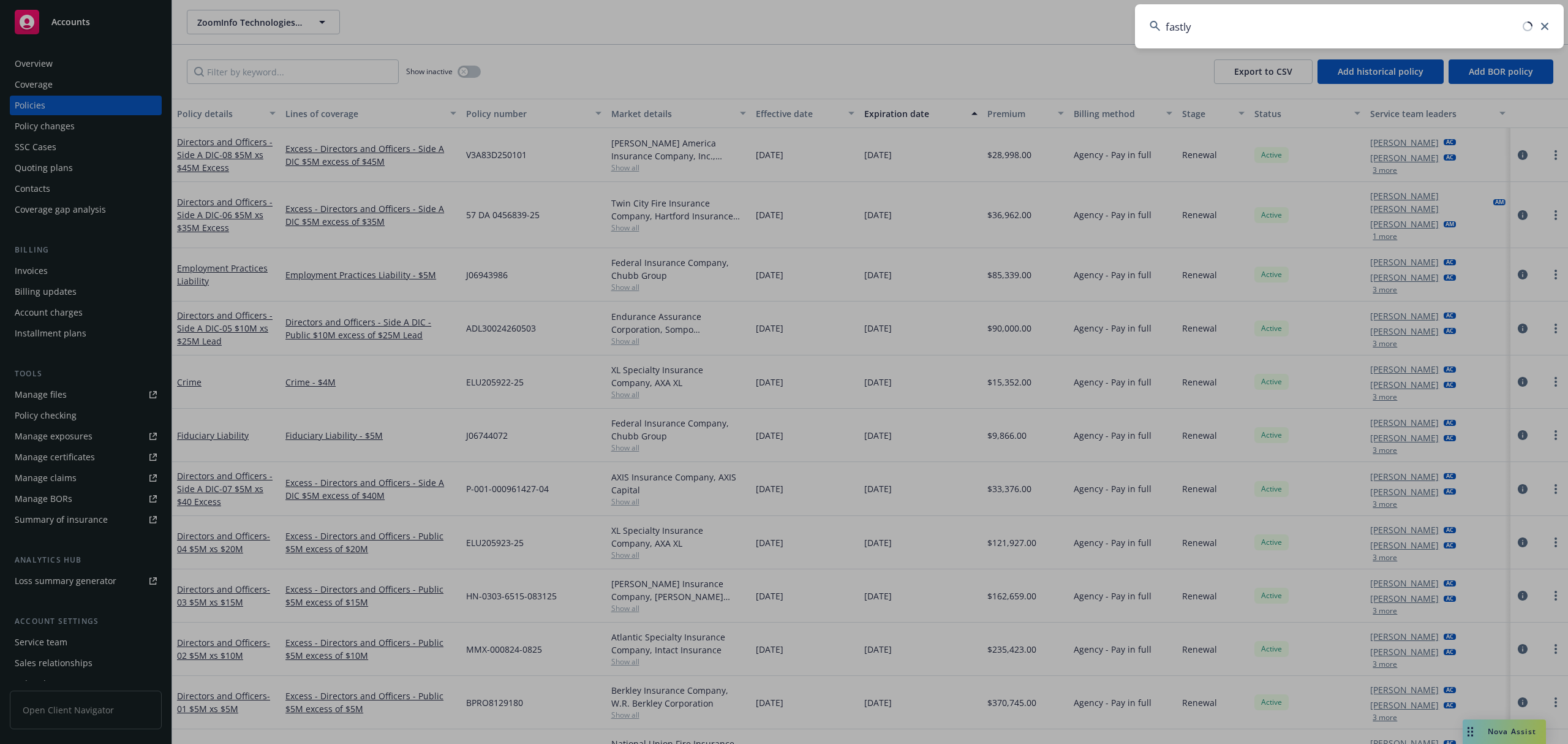
type input "fastly"
